Goal: Information Seeking & Learning: Understand process/instructions

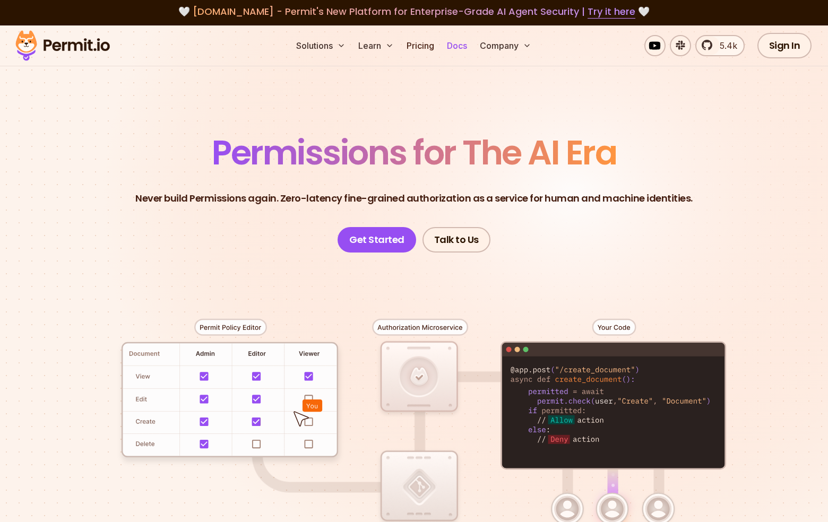
scroll to position [3, 0]
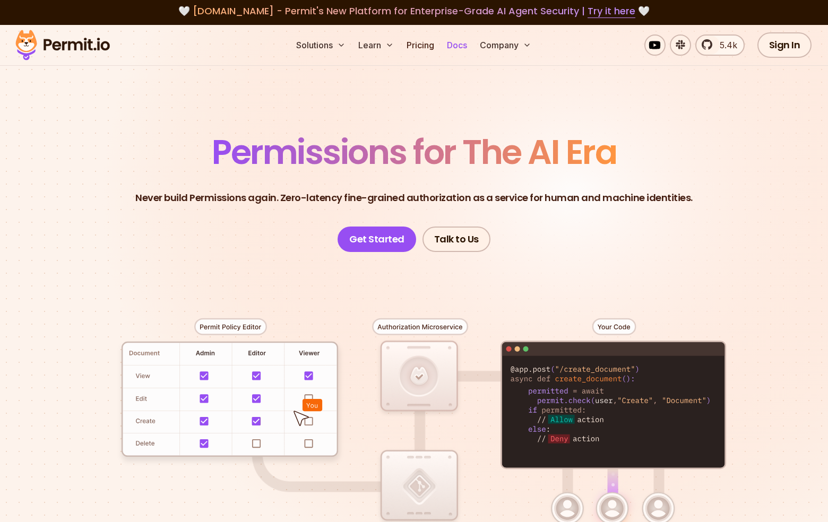
click at [462, 47] on link "Docs" at bounding box center [457, 44] width 29 height 21
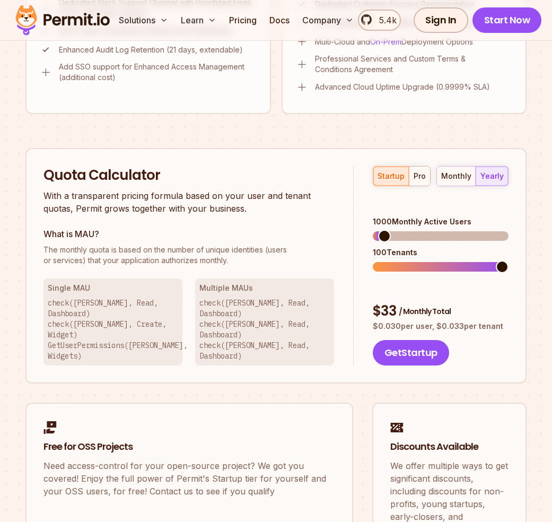
scroll to position [874, 0]
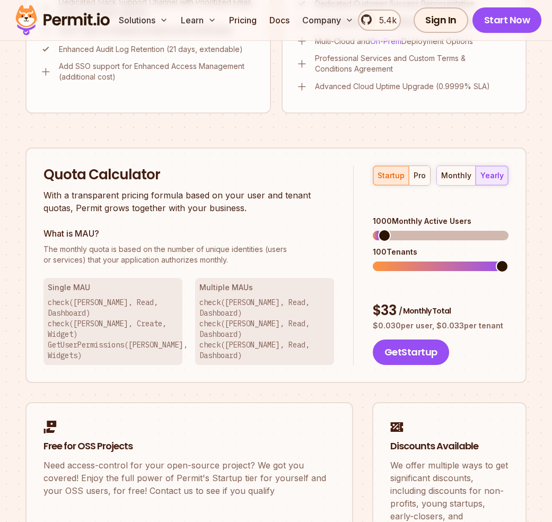
click at [230, 253] on span "The monthly quota is based on the number of unique identities (users" at bounding box center [189, 249] width 291 height 11
drag, startPoint x: 125, startPoint y: 240, endPoint x: 118, endPoint y: 222, distance: 19.0
click at [125, 239] on div "What is MAU? The monthly quota is based on the number of unique identities (use…" at bounding box center [189, 246] width 291 height 38
drag, startPoint x: 109, startPoint y: 176, endPoint x: 131, endPoint y: 172, distance: 22.2
click at [115, 175] on h2 "Quota Calculator" at bounding box center [189, 175] width 291 height 19
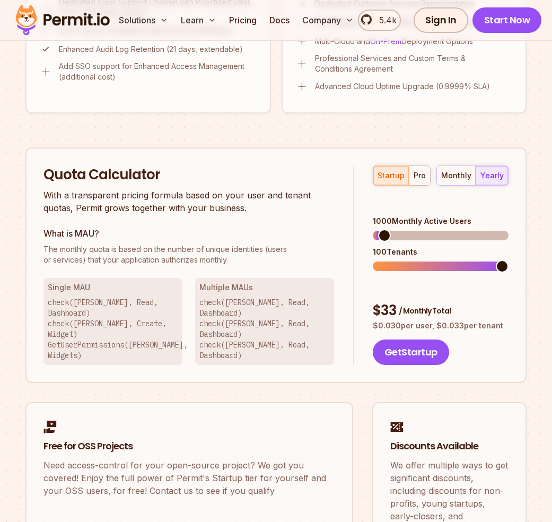
click at [132, 172] on h2 "Quota Calculator" at bounding box center [189, 175] width 291 height 19
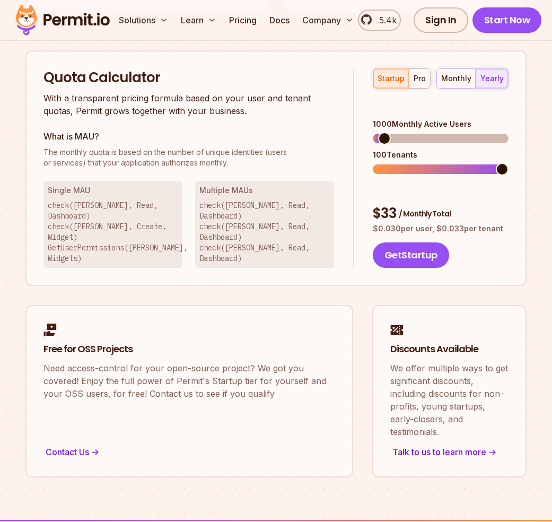
scroll to position [979, 0]
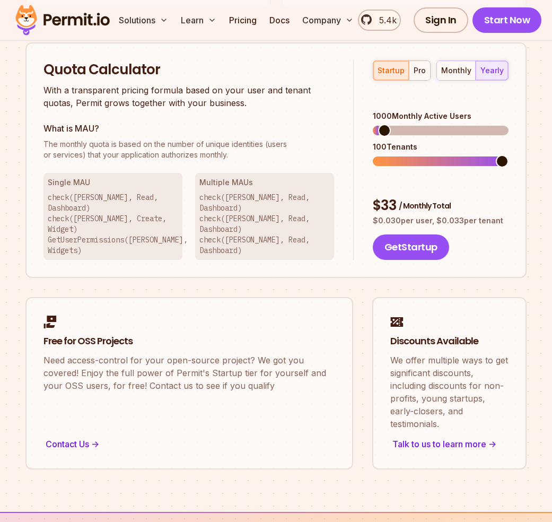
drag, startPoint x: 138, startPoint y: 197, endPoint x: 107, endPoint y: 195, distance: 31.9
click at [136, 197] on p "check([PERSON_NAME], Read, Dashboard) check([PERSON_NAME], Create, Widget) GetU…" at bounding box center [113, 224] width 131 height 64
click at [107, 195] on p "check([PERSON_NAME], Read, Dashboard) check([PERSON_NAME], Create, Widget) GetU…" at bounding box center [113, 224] width 131 height 64
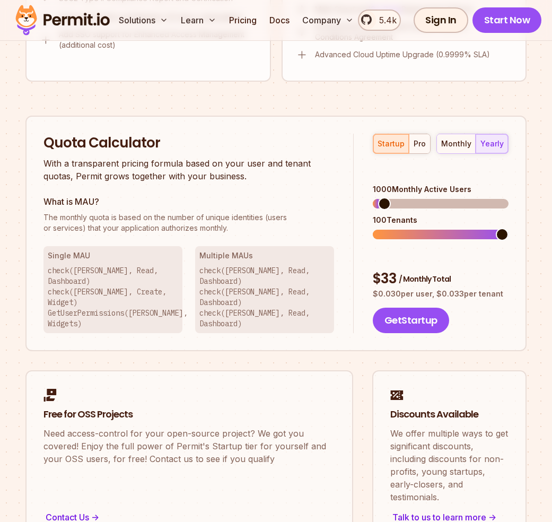
click at [81, 148] on h2 "Quota Calculator" at bounding box center [189, 143] width 291 height 19
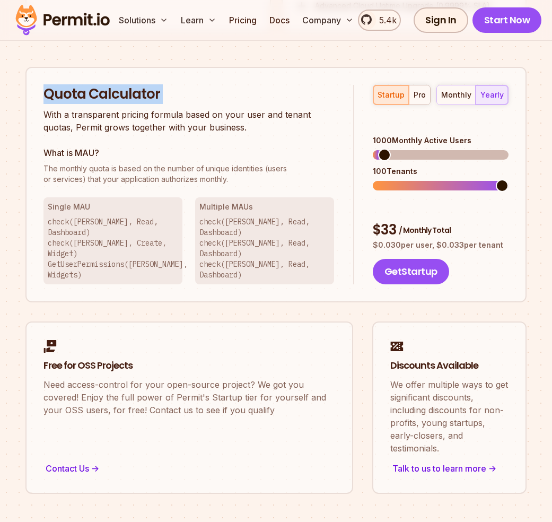
scroll to position [894, 0]
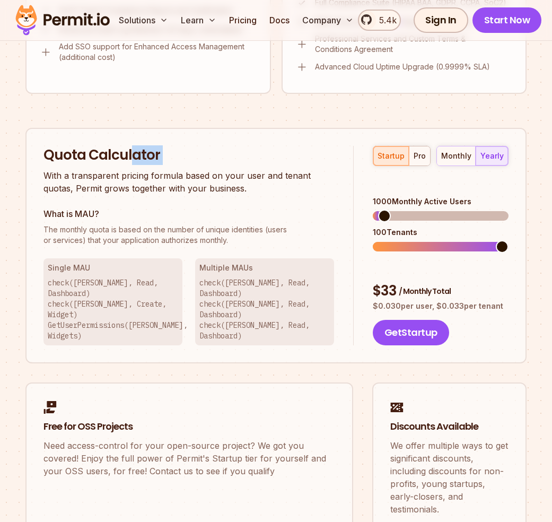
click at [133, 161] on h2 "Quota Calculator" at bounding box center [189, 155] width 291 height 19
